Goal: Task Accomplishment & Management: Use online tool/utility

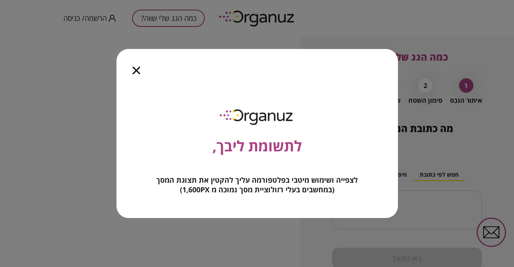
click at [135, 71] on icon "button" at bounding box center [136, 71] width 8 height 8
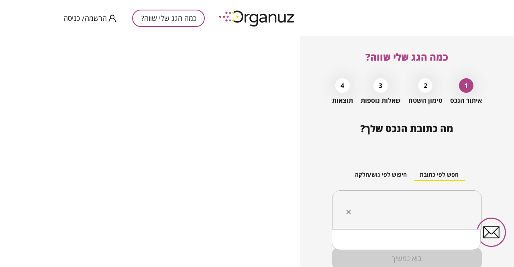
click at [421, 203] on input "text" at bounding box center [410, 210] width 124 height 20
type input "*"
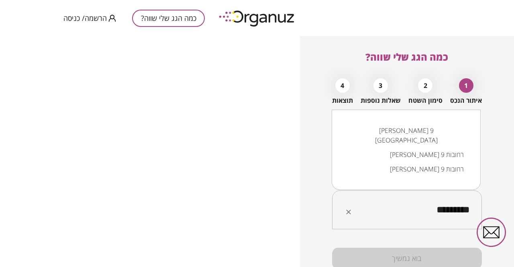
click at [468, 155] on li "[PERSON_NAME] 9 רחובות" at bounding box center [406, 154] width 128 height 14
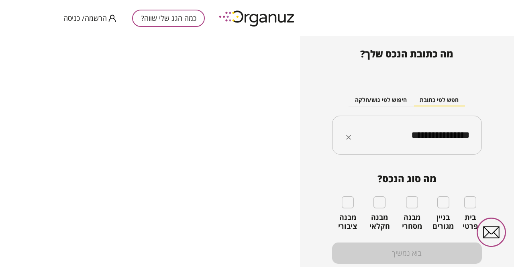
scroll to position [86, 0]
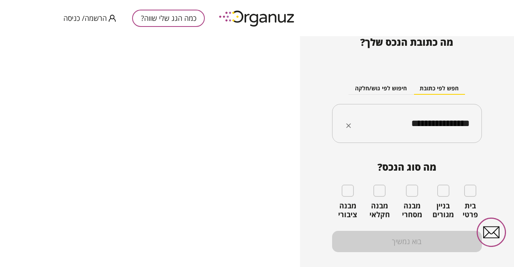
type input "**********"
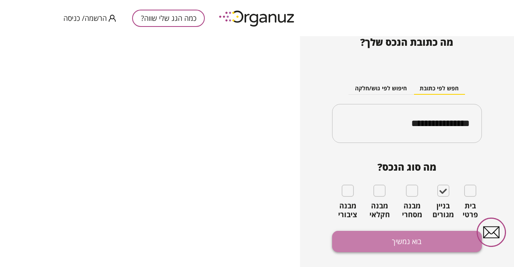
click at [414, 242] on button "בוא נמשיך" at bounding box center [407, 241] width 150 height 21
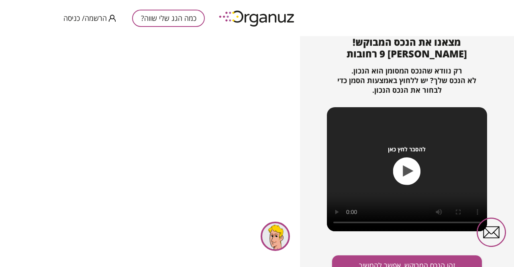
scroll to position [95, 0]
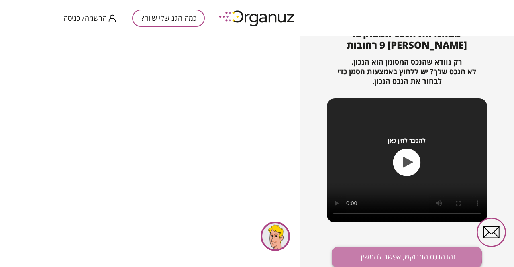
click at [376, 256] on button "זהו הנכס המבוקש, אפשר להמשיך" at bounding box center [407, 256] width 150 height 21
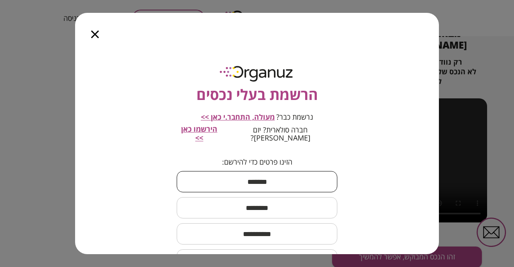
click at [270, 173] on input "text" at bounding box center [257, 182] width 161 height 24
type input "****"
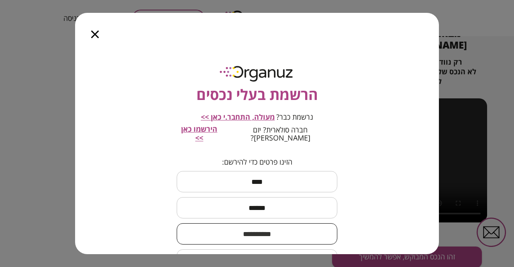
click at [237, 199] on input "******" at bounding box center [257, 208] width 161 height 24
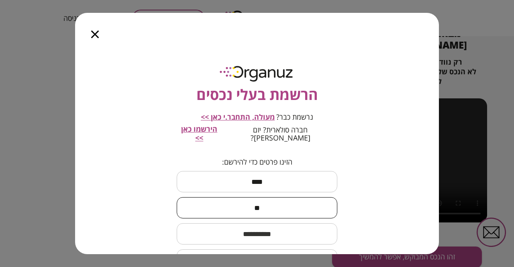
type input "*"
type input "***"
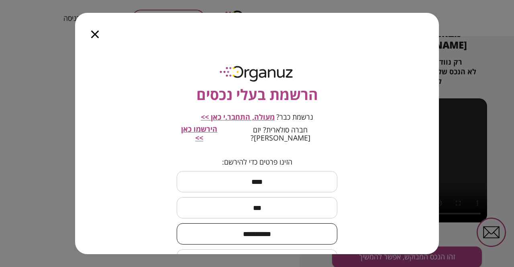
type input "**********"
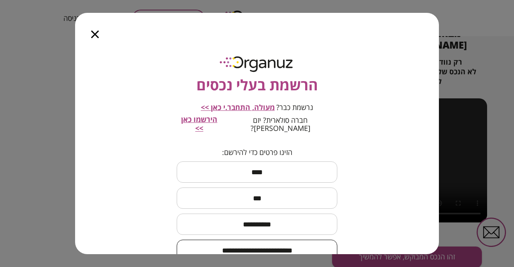
type input "**********"
drag, startPoint x: 77, startPoint y: 142, endPoint x: 77, endPoint y: 162, distance: 19.7
click at [77, 162] on div "**********" at bounding box center [257, 150] width 364 height 207
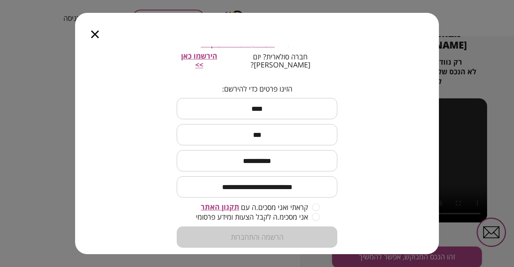
scroll to position [79, 0]
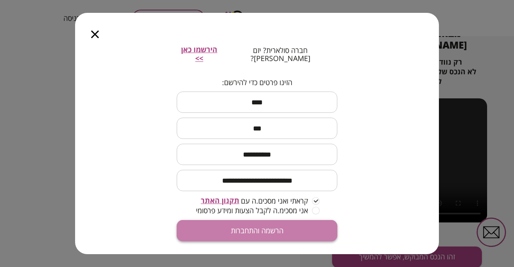
click at [301, 221] on button "הרשמה והתחברות" at bounding box center [257, 230] width 161 height 21
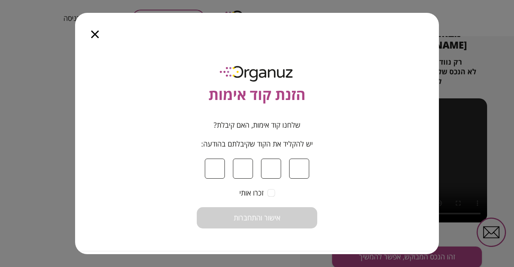
type input "*"
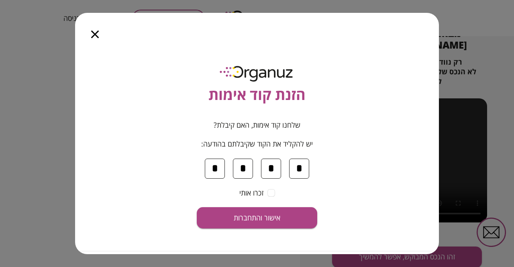
type input "*"
click at [301, 221] on button "אישור והתחברות" at bounding box center [257, 217] width 120 height 21
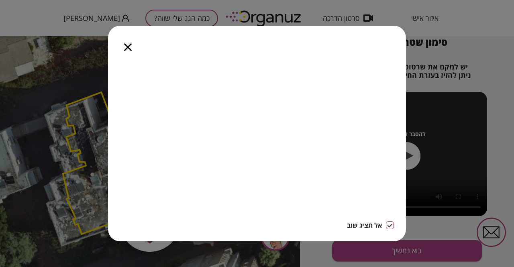
click at [127, 50] on icon "button" at bounding box center [128, 47] width 8 height 8
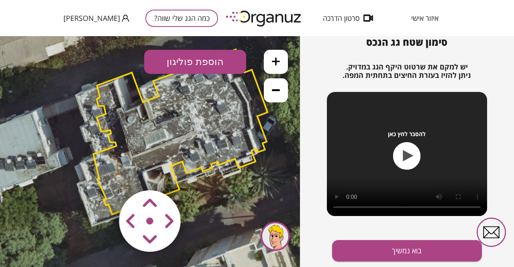
drag, startPoint x: 185, startPoint y: 152, endPoint x: 215, endPoint y: 132, distance: 36.3
click at [215, 132] on polygon at bounding box center [181, 131] width 174 height 165
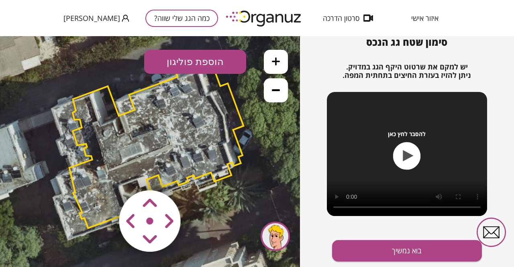
drag, startPoint x: 233, startPoint y: 139, endPoint x: 209, endPoint y: 153, distance: 27.7
click at [209, 153] on polygon at bounding box center [156, 145] width 174 height 165
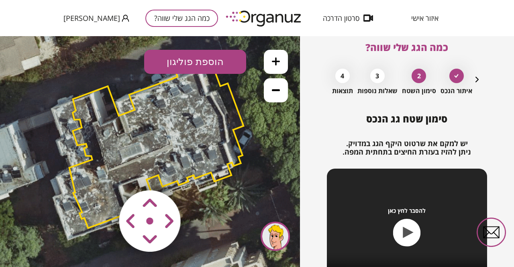
scroll to position [1, 0]
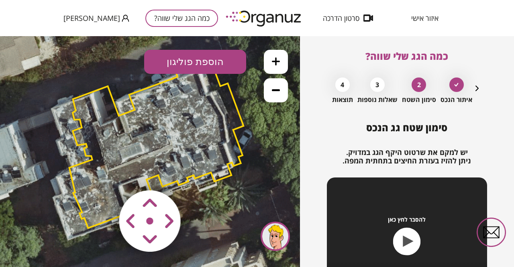
click at [476, 89] on icon "button" at bounding box center [476, 88] width 3 height 6
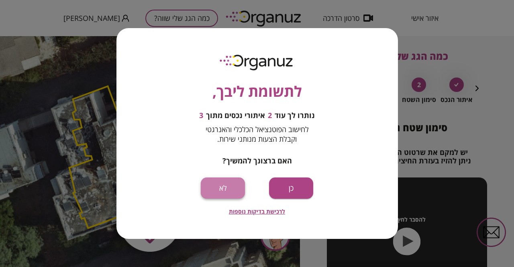
click at [230, 185] on button "לא" at bounding box center [223, 187] width 44 height 21
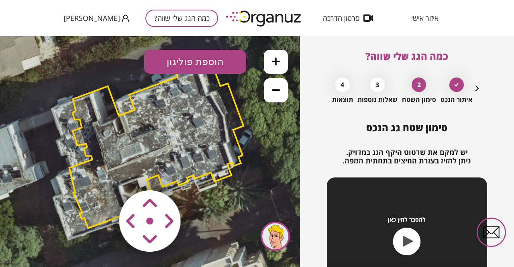
click at [418, 90] on div "2" at bounding box center [418, 84] width 14 height 14
click at [451, 85] on div at bounding box center [456, 84] width 14 height 14
click at [475, 87] on icon "button" at bounding box center [476, 88] width 3 height 6
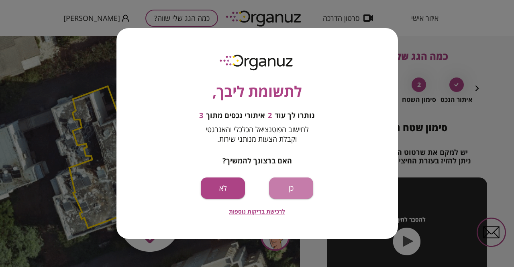
drag, startPoint x: 279, startPoint y: 181, endPoint x: 261, endPoint y: 205, distance: 30.1
click at [261, 205] on div "לתשומת ליבך, נותרו לך עוד 2 איתורי נכסים מתוך 3 לחישוב הפוטנציאל הכלכלי והאנרגט…" at bounding box center [256, 133] width 281 height 211
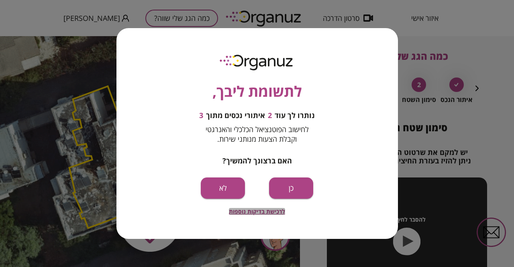
click at [260, 209] on span "לרכישת בדיקות נוספות" at bounding box center [257, 211] width 56 height 7
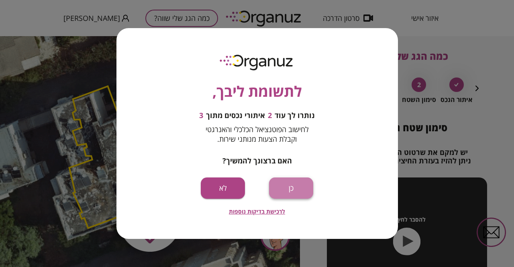
click at [286, 184] on button "כן" at bounding box center [291, 187] width 44 height 21
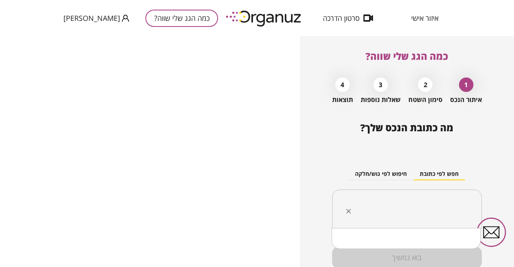
click at [383, 204] on input "text" at bounding box center [410, 209] width 124 height 20
type input "*"
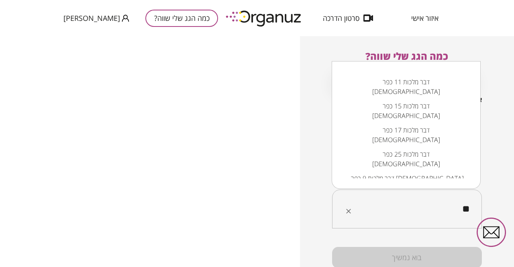
type input "*"
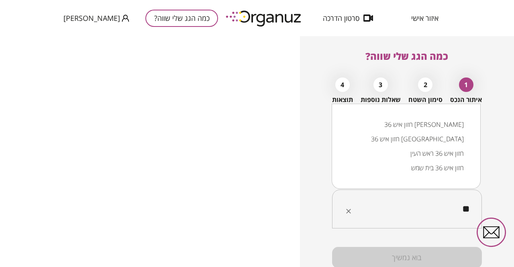
type input "*"
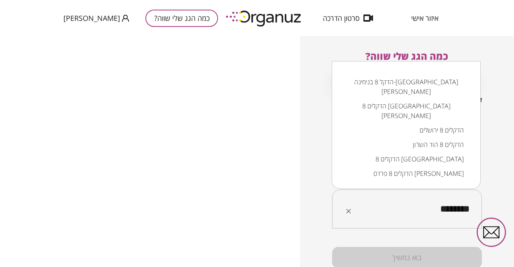
click at [436, 137] on li "הדקלים 8 הוד השרון" at bounding box center [406, 144] width 128 height 14
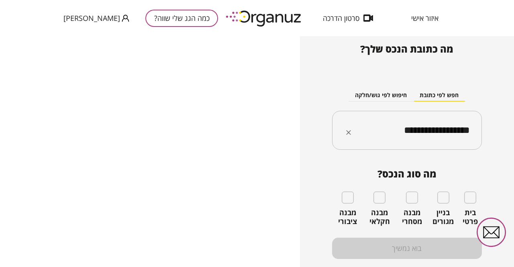
scroll to position [86, 0]
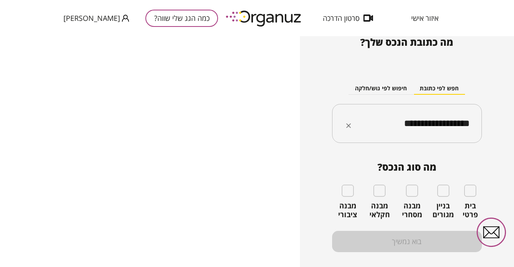
type input "**********"
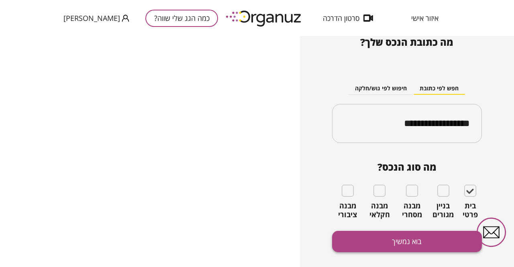
click at [419, 238] on button "בוא נמשיך" at bounding box center [407, 241] width 150 height 21
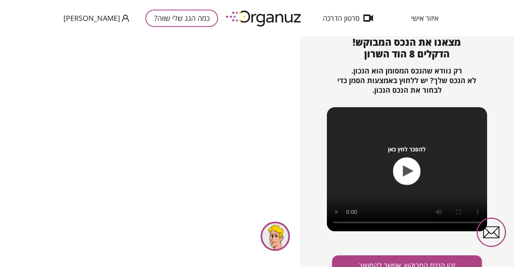
scroll to position [95, 0]
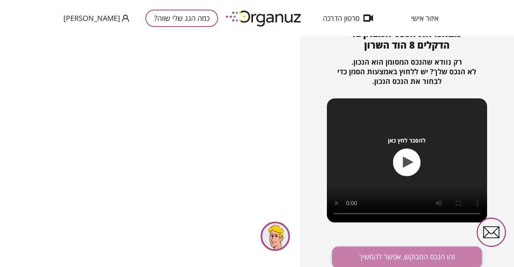
click at [409, 254] on button "זהו הנכס המבוקש, אפשר להמשיך" at bounding box center [407, 256] width 150 height 21
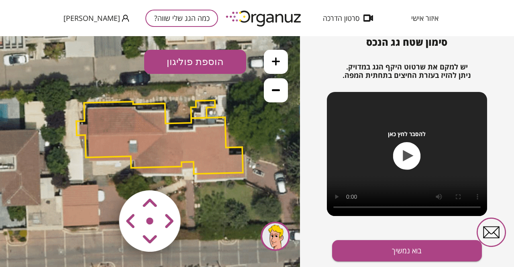
drag, startPoint x: 218, startPoint y: 185, endPoint x: 226, endPoint y: 171, distance: 16.3
click at [226, 171] on polygon at bounding box center [159, 138] width 167 height 72
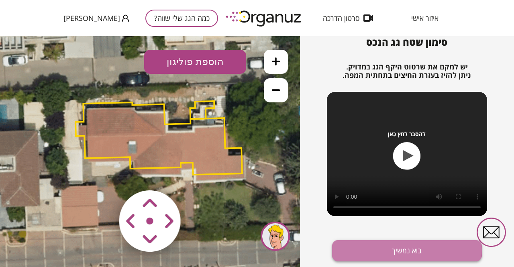
click at [378, 249] on button "בוא נמשיך" at bounding box center [407, 250] width 150 height 21
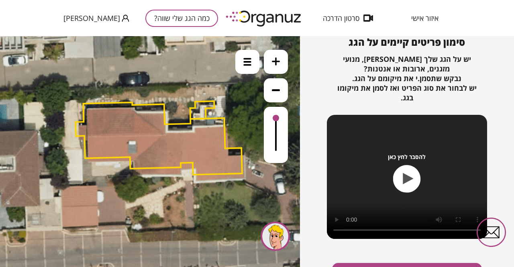
scroll to position [103, 0]
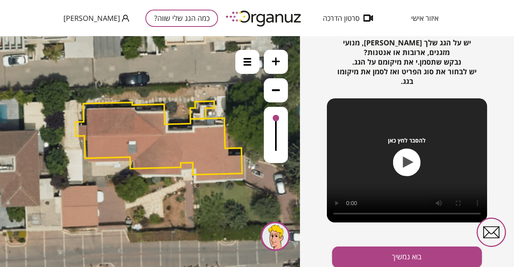
drag, startPoint x: 381, startPoint y: 258, endPoint x: 388, endPoint y: 232, distance: 27.1
click at [388, 232] on div "סימון פריטים קיימים על הגג יש על הגג שלך [PERSON_NAME], מנועי מזגנים, ארובות או…" at bounding box center [407, 135] width 150 height 231
click at [402, 163] on icon "button" at bounding box center [406, 162] width 28 height 28
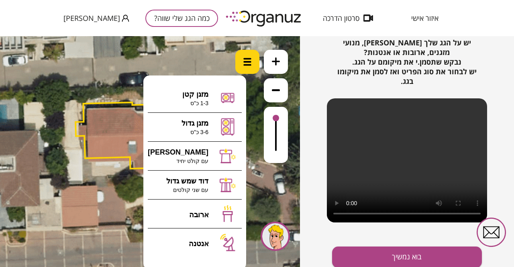
click at [246, 65] on img at bounding box center [247, 62] width 8 height 8
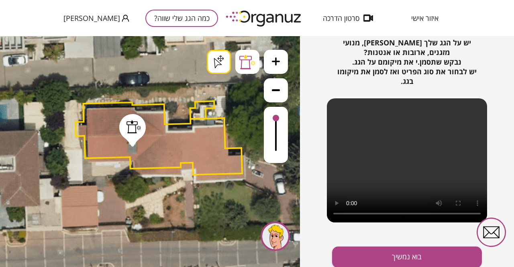
drag, startPoint x: 201, startPoint y: 160, endPoint x: 132, endPoint y: 143, distance: 70.2
click at [132, 143] on div ".st0 { fill: #FFFFFF; } .st0 { fill: #FFFFFF; }" at bounding box center [150, 151] width 300 height 231
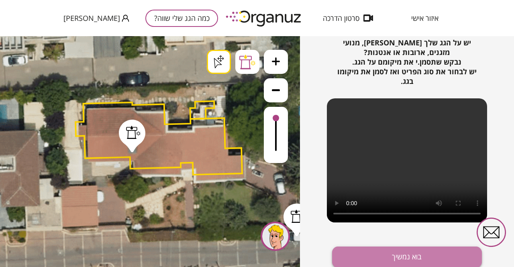
click at [379, 254] on button "בוא נמשיך" at bounding box center [407, 256] width 150 height 21
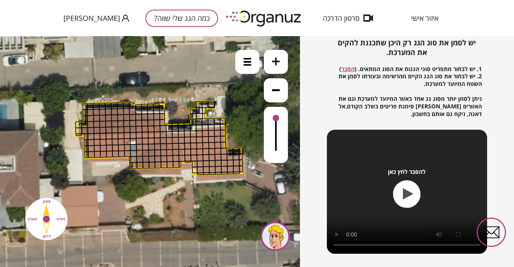
drag, startPoint x: 214, startPoint y: 163, endPoint x: 224, endPoint y: 127, distance: 37.0
click at [406, 195] on icon "button" at bounding box center [408, 193] width 10 height 11
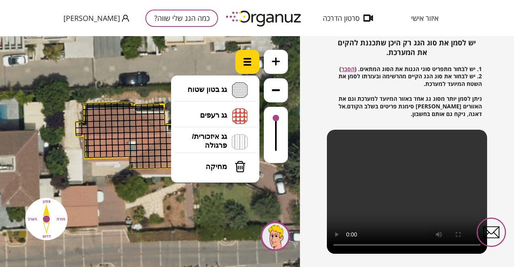
click at [238, 63] on div at bounding box center [247, 62] width 24 height 24
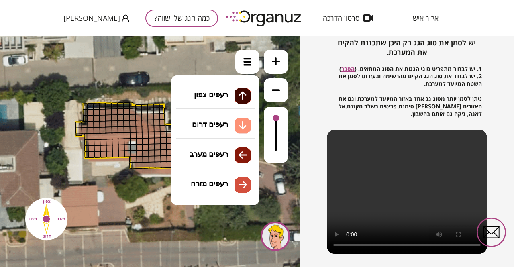
click at [230, 118] on li "גג רעפים רעפים צפון רעפים דרום רעפים מערב רעפים מזרח" at bounding box center [215, 116] width 84 height 26
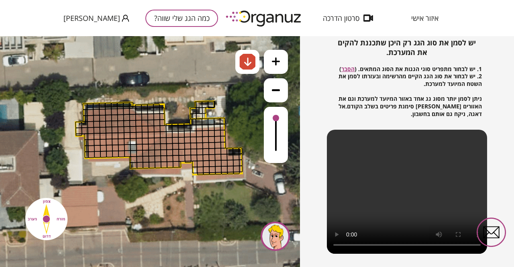
click at [223, 125] on div ".st0 { fill: #FFFFFF; } .st0 { fill: #FFFFFF; }" at bounding box center [150, 151] width 300 height 231
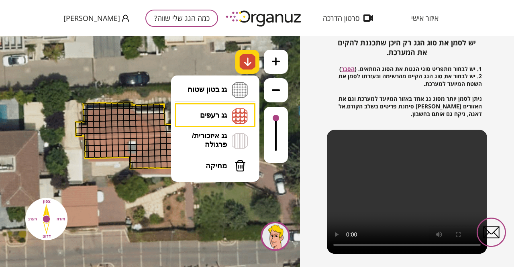
click at [244, 64] on img at bounding box center [248, 62] width 8 height 10
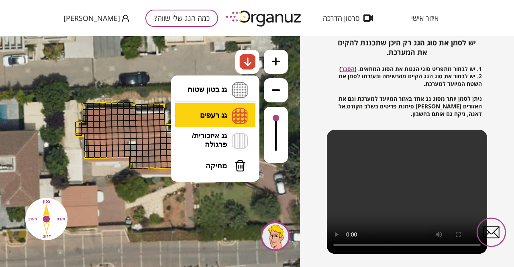
click at [209, 115] on li "גג רעפים רעפים צפון רעפים דרום רעפים מערב רעפים מזרח" at bounding box center [215, 115] width 84 height 25
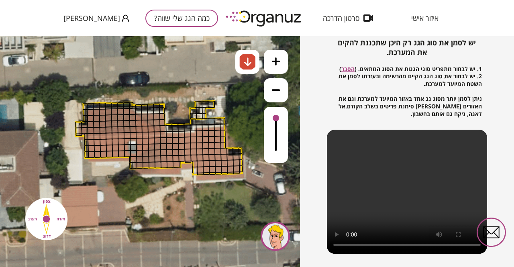
click at [198, 126] on div ".st0 { fill: #FFFFFF; } .st0 { fill: #FFFFFF; }" at bounding box center [150, 151] width 300 height 231
drag, startPoint x: 91, startPoint y: 137, endPoint x: 99, endPoint y: 139, distance: 8.0
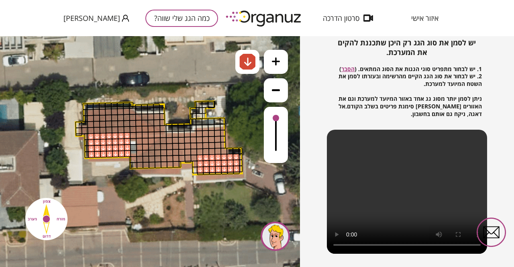
drag, startPoint x: 200, startPoint y: 170, endPoint x: 206, endPoint y: 165, distance: 7.1
click at [243, 67] on img at bounding box center [247, 62] width 16 height 16
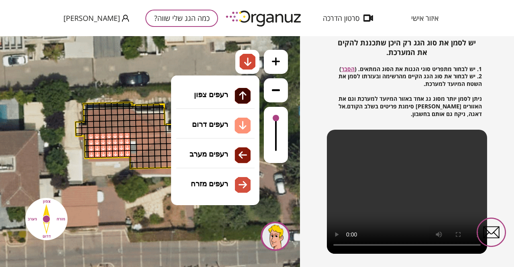
click at [211, 118] on li "גג רעפים רעפים צפון רעפים דרום רעפים מערב רעפים מזרח" at bounding box center [215, 115] width 84 height 25
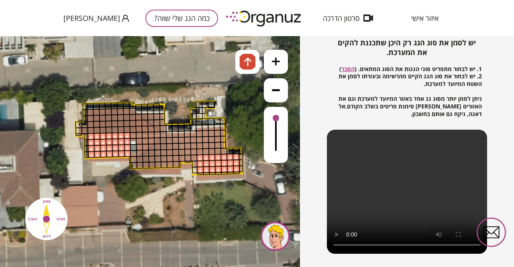
click at [222, 94] on div ".st0 { fill: #FFFFFF; } .st0 { fill: #FFFFFF; }" at bounding box center [150, 151] width 300 height 231
drag, startPoint x: 90, startPoint y: 128, endPoint x: 96, endPoint y: 117, distance: 12.9
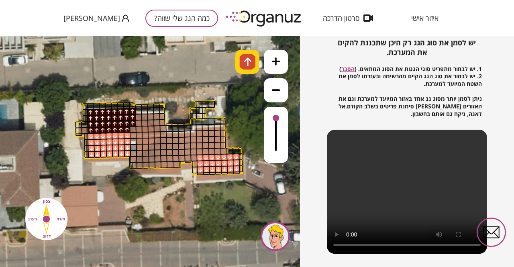
click at [248, 60] on img at bounding box center [248, 62] width 8 height 10
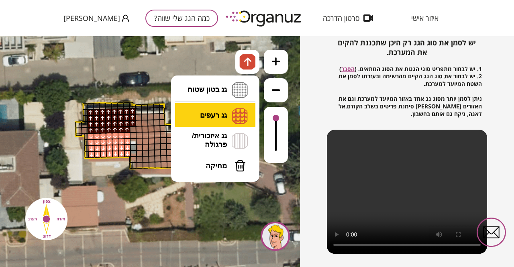
click at [218, 116] on li "גג רעפים רעפים צפון רעפים דרום רעפים מערב רעפים מזרח" at bounding box center [215, 115] width 84 height 25
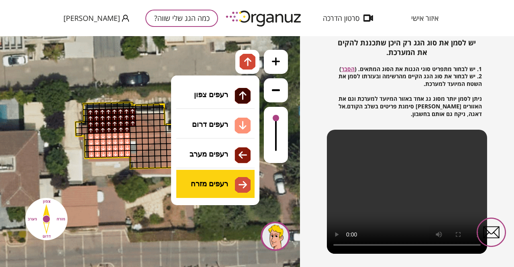
click at [204, 184] on div ".st0 { fill: #FFFFFF; } .st0 { fill: #FFFFFF; }" at bounding box center [150, 151] width 300 height 231
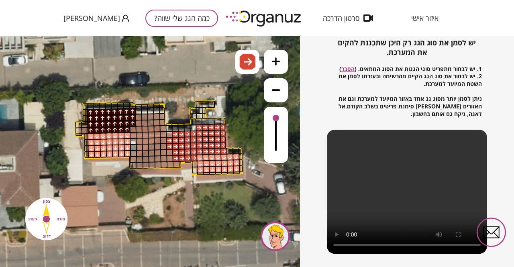
drag, startPoint x: 221, startPoint y: 129, endPoint x: 179, endPoint y: 155, distance: 49.2
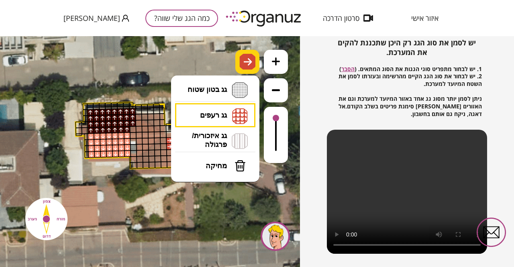
click at [246, 62] on img at bounding box center [248, 62] width 8 height 10
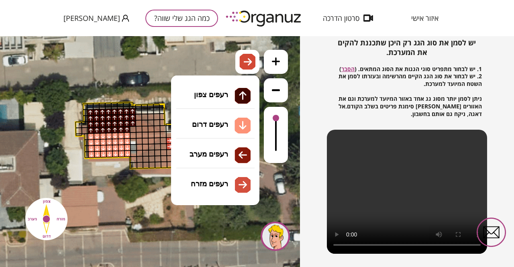
click at [218, 115] on li "גג רעפים רעפים צפון רעפים דרום רעפים מערב רעפים מזרח" at bounding box center [215, 115] width 84 height 25
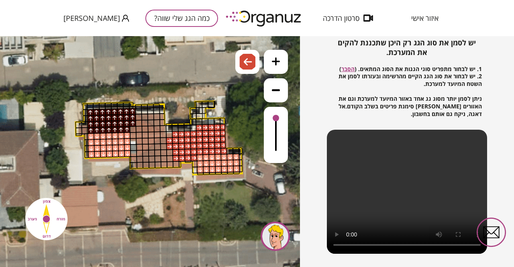
click at [199, 154] on div ".st0 { fill: #FFFFFF; } .st0 { fill: #FFFFFF; }" at bounding box center [150, 151] width 300 height 231
drag, startPoint x: 132, startPoint y: 165, endPoint x: 156, endPoint y: 142, distance: 32.7
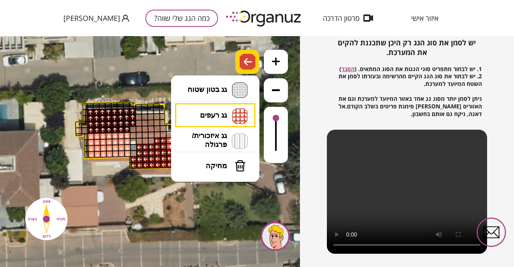
click at [250, 61] on img at bounding box center [248, 62] width 8 height 10
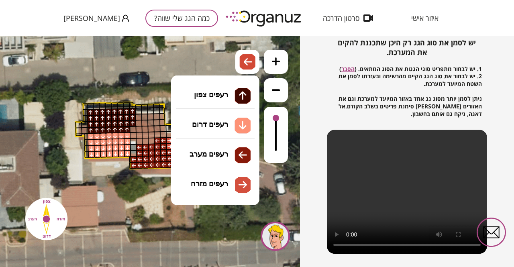
click at [212, 119] on li "גג רעפים רעפים צפון רעפים דרום רעפים מערב רעפים מזרח" at bounding box center [215, 115] width 84 height 25
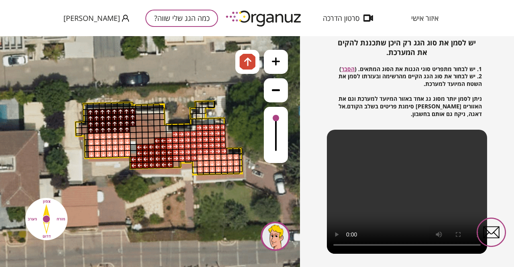
click at [207, 98] on div ".st0 { fill: #FFFFFF; } .st0 { fill: #FFFFFF; }" at bounding box center [150, 151] width 300 height 231
drag, startPoint x: 140, startPoint y: 114, endPoint x: 148, endPoint y: 140, distance: 26.7
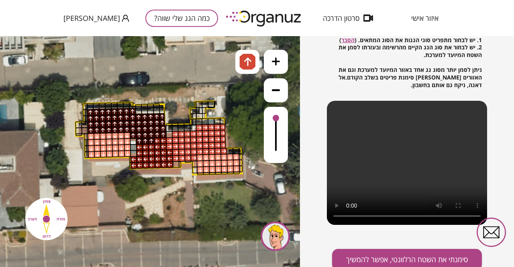
scroll to position [134, 0]
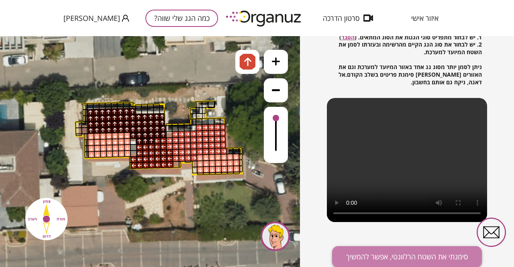
click at [407, 256] on button "סימנתי את השטח הרלוונטי, אפשר להמשיך" at bounding box center [407, 256] width 150 height 21
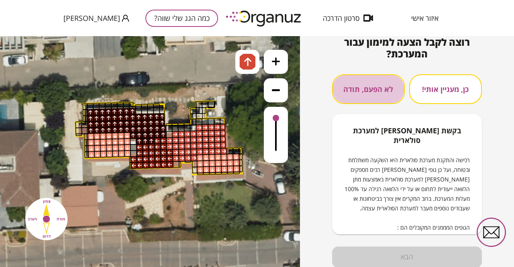
click at [373, 85] on button "לא הפעם, תודה" at bounding box center [368, 89] width 73 height 30
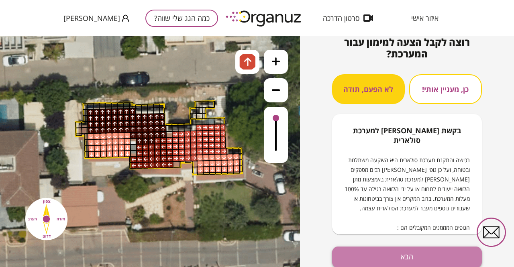
click at [390, 250] on button "הבא" at bounding box center [407, 256] width 150 height 21
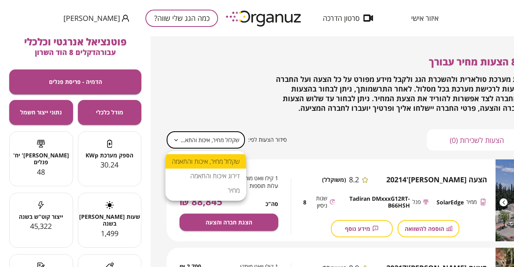
click at [198, 143] on body "**********" at bounding box center [257, 133] width 514 height 267
click at [201, 182] on li "דירוג איכות והתאמה" at bounding box center [205, 176] width 81 height 14
type input "******"
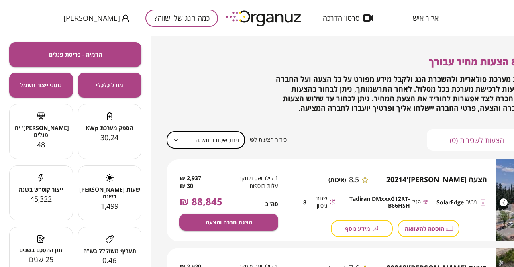
scroll to position [2, 0]
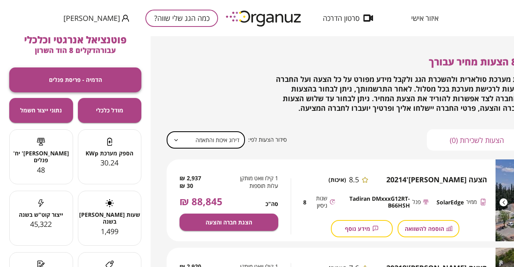
click at [92, 82] on span "הדמיה - פריסת פנלים" at bounding box center [75, 79] width 53 height 7
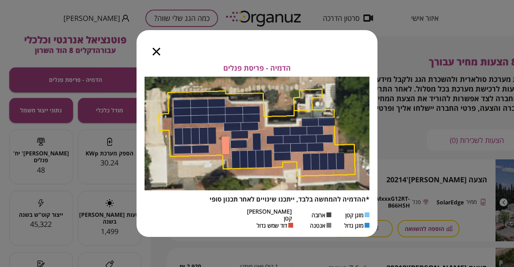
click at [156, 55] on icon "button" at bounding box center [157, 52] width 8 height 8
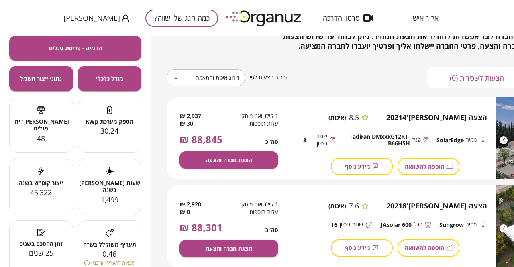
scroll to position [0, 0]
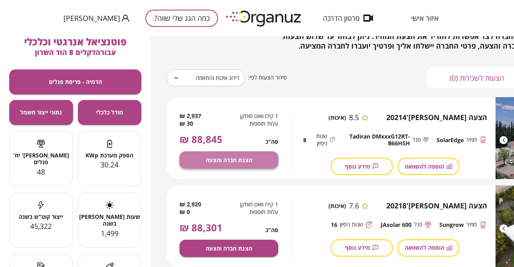
click at [234, 157] on span "הצגת חברה והצעה" at bounding box center [228, 160] width 47 height 7
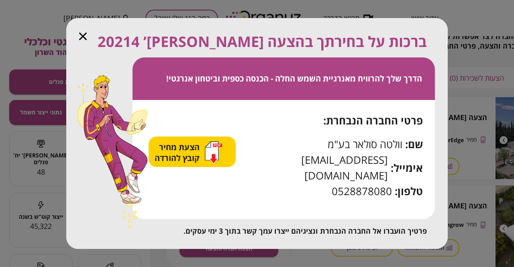
click at [185, 163] on span "הצעת מחיר קובץ להורדה" at bounding box center [178, 153] width 47 height 22
